Goal: Find specific page/section: Find specific page/section

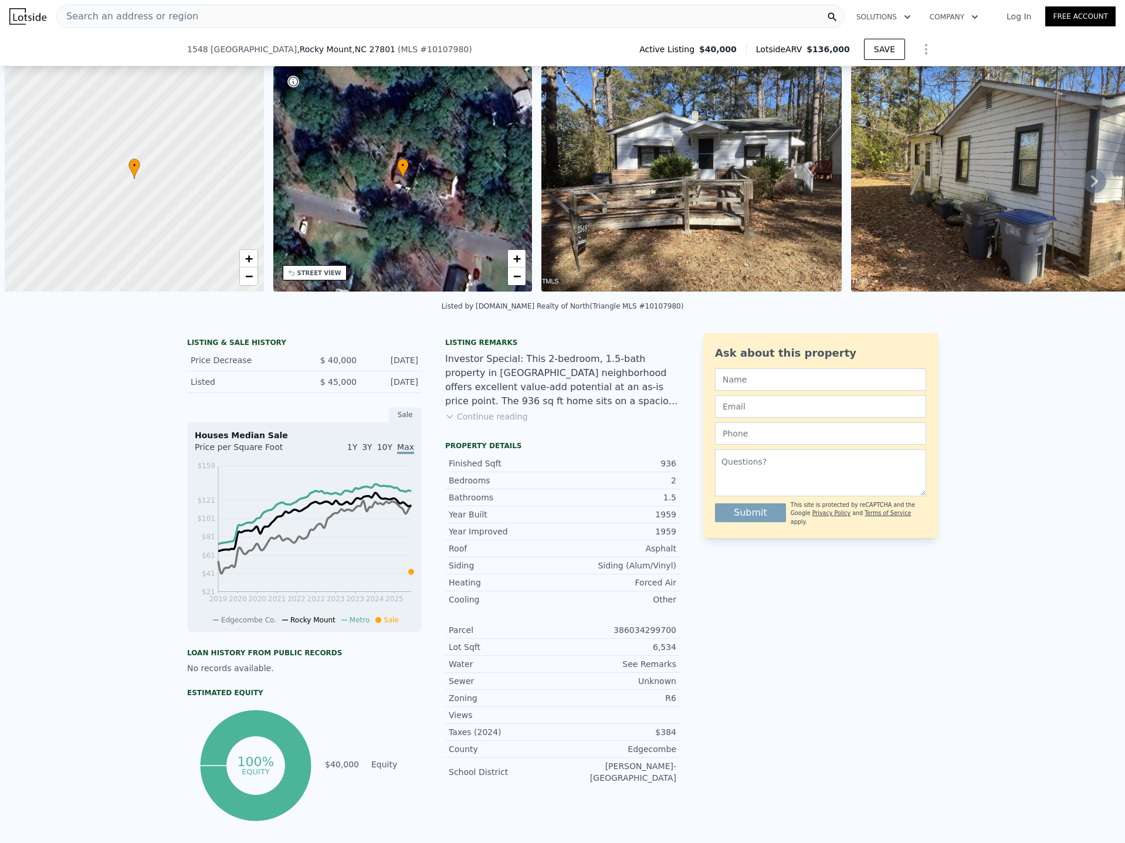
scroll to position [0, 5]
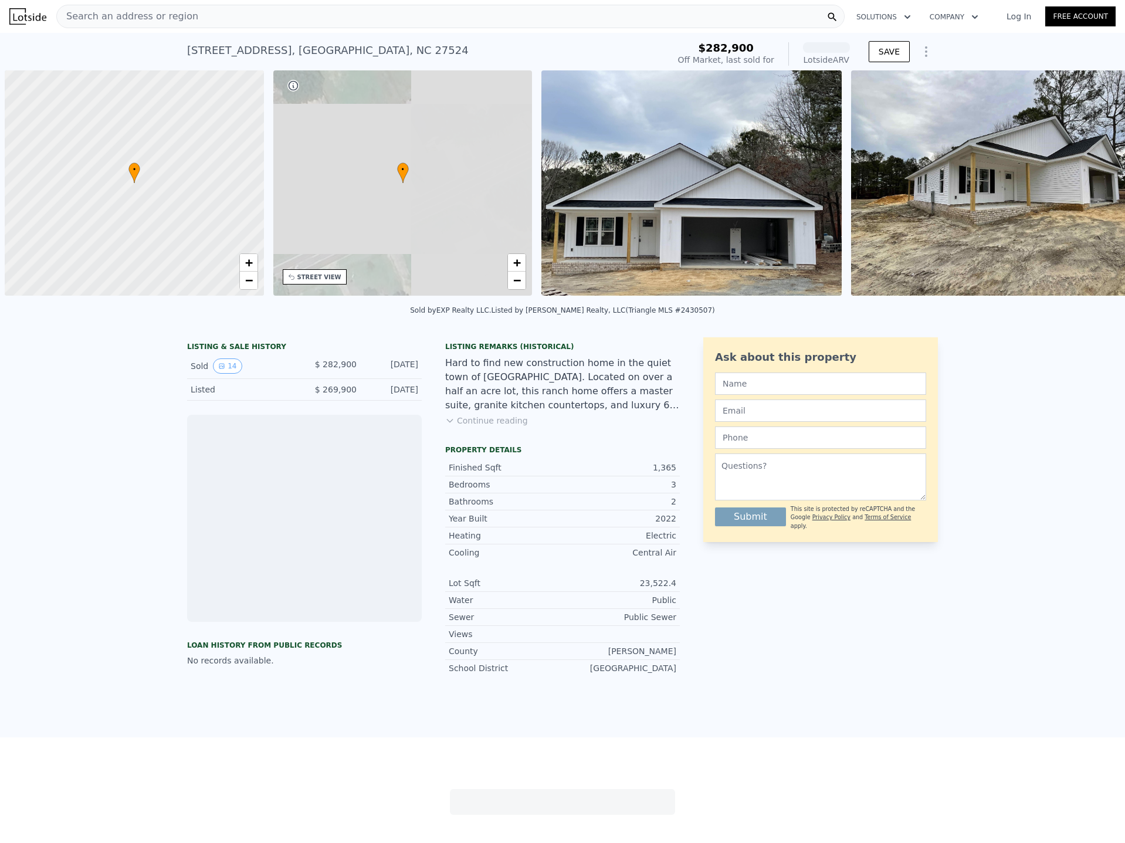
scroll to position [0, 5]
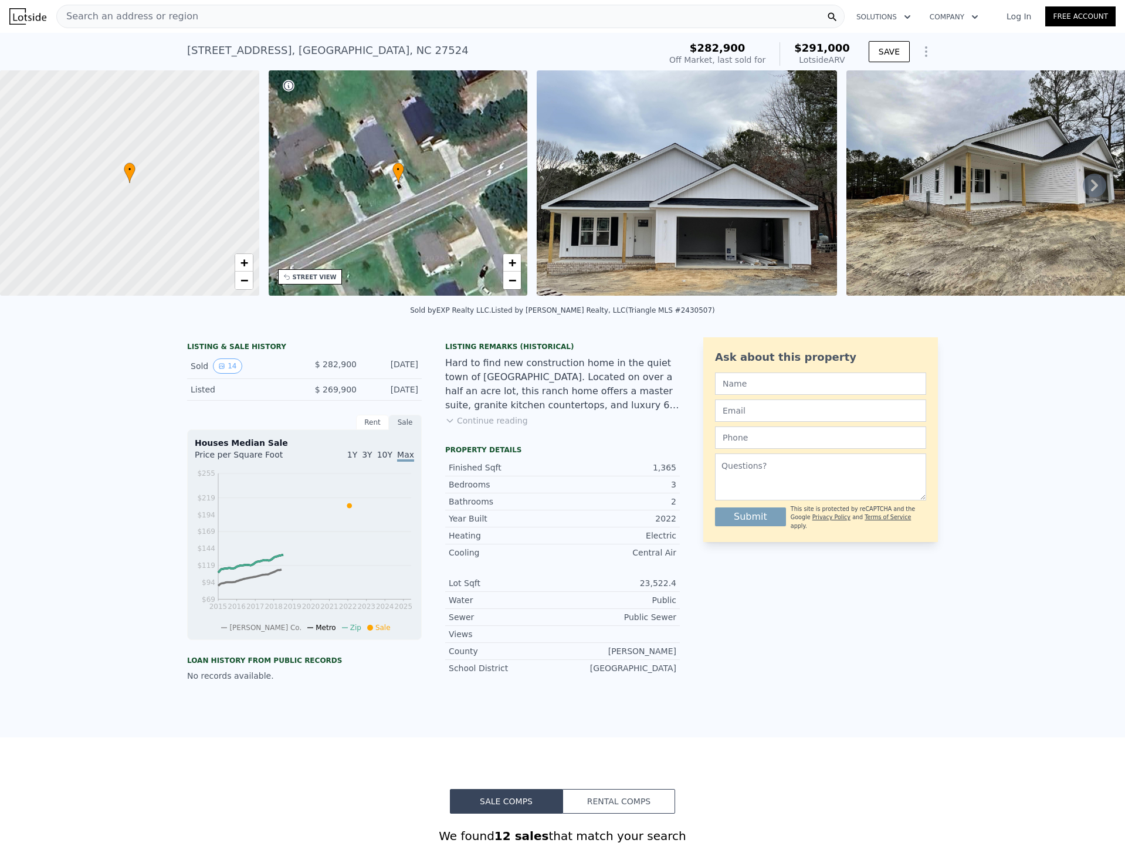
click at [264, 28] on div "Search an address or region" at bounding box center [450, 16] width 789 height 23
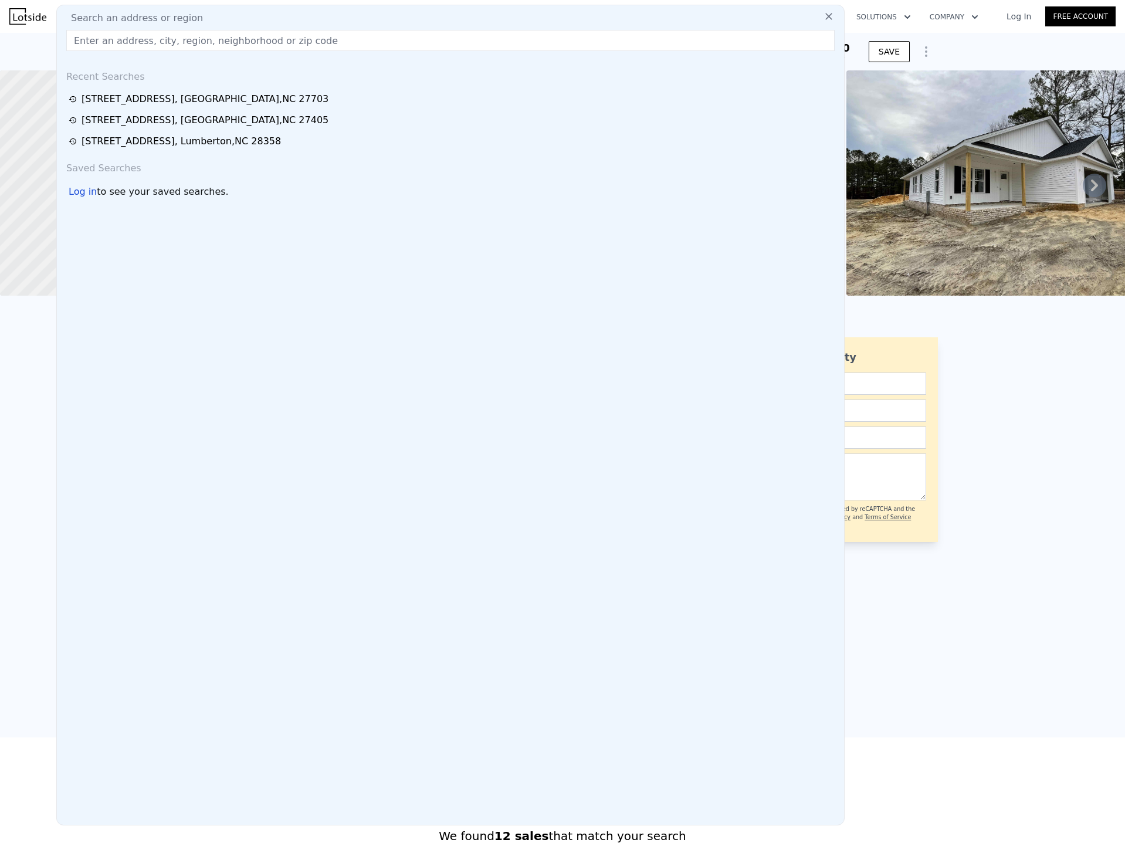
click at [258, 14] on div "Search an address or region" at bounding box center [451, 18] width 778 height 14
click at [235, 36] on input "text" at bounding box center [450, 40] width 769 height 21
paste input "[STREET_ADDRESS]"
type input "[STREET_ADDRESS]"
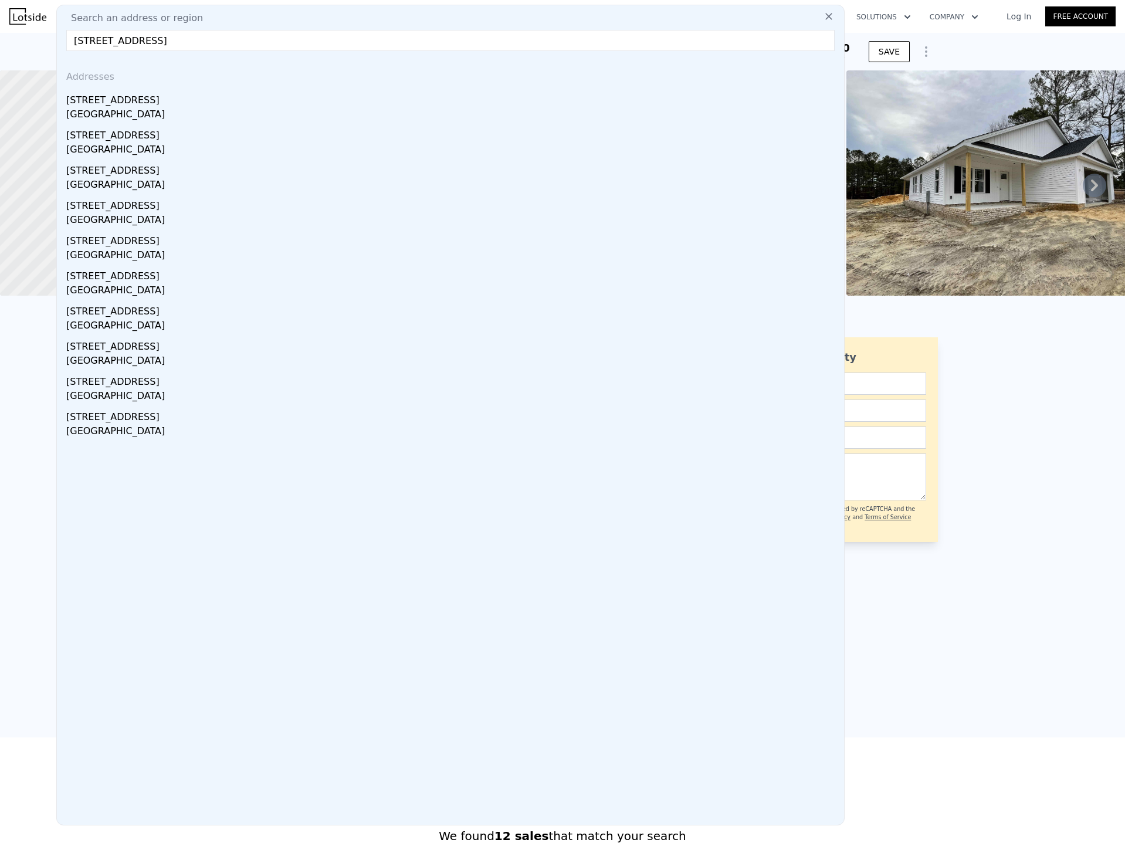
click at [991, 421] on div "LISTING & SALE HISTORY Sold 14 $ 282,900 [DATE] Listed $ 269,900 [DATE] Rent Sa…" at bounding box center [562, 533] width 1125 height 410
